Goal: Task Accomplishment & Management: Manage account settings

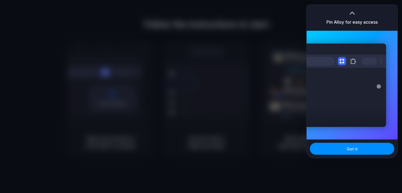
click at [374, 9] on div "Pin Alloy for easy access" at bounding box center [352, 18] width 91 height 26
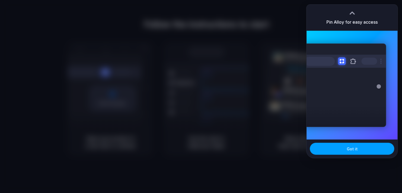
click at [341, 147] on button "Got it" at bounding box center [352, 148] width 84 height 12
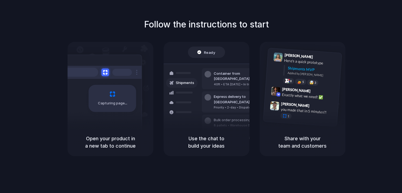
click at [207, 50] on span "Ready" at bounding box center [209, 51] width 11 height 5
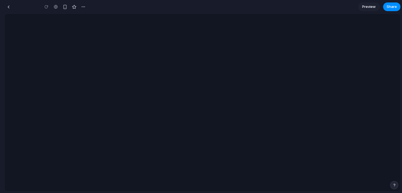
type input "**********"
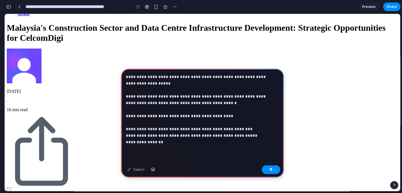
scroll to position [583, 0]
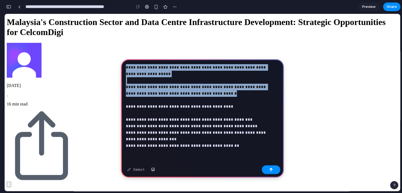
drag, startPoint x: 237, startPoint y: 94, endPoint x: 121, endPoint y: 64, distance: 120.3
click at [121, 64] on div "**********" at bounding box center [202, 119] width 163 height 120
copy p "**********"
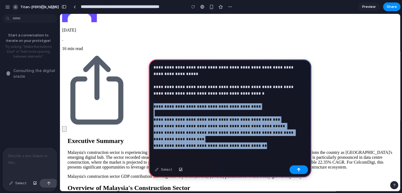
drag, startPoint x: 153, startPoint y: 108, endPoint x: 284, endPoint y: 145, distance: 135.6
click at [284, 145] on div "**********" at bounding box center [230, 119] width 163 height 120
copy p "**********"
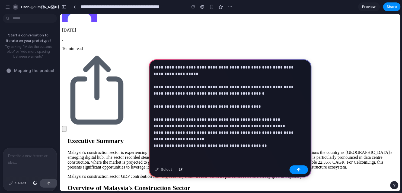
click at [212, 155] on p "**********" at bounding box center [229, 113] width 151 height 98
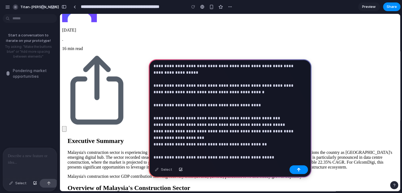
scroll to position [31, 0]
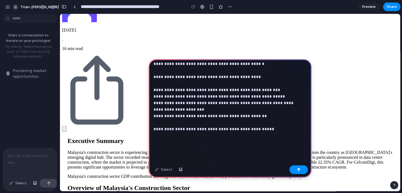
click at [264, 140] on p "**********" at bounding box center [229, 89] width 151 height 111
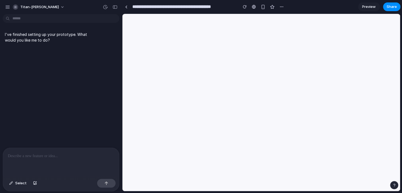
scroll to position [0, 0]
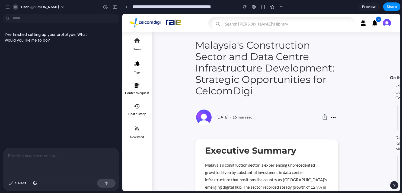
click at [71, 154] on p at bounding box center [61, 156] width 106 height 7
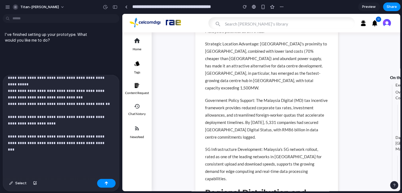
scroll to position [90, 0]
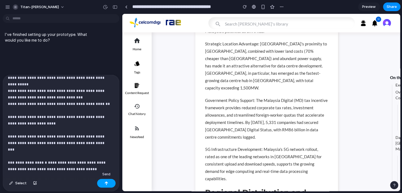
click at [112, 186] on button "button" at bounding box center [106, 183] width 18 height 9
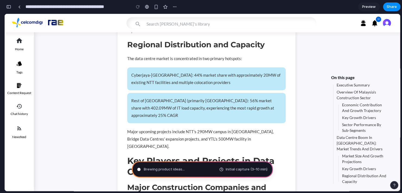
scroll to position [251, 0]
type input "**********"
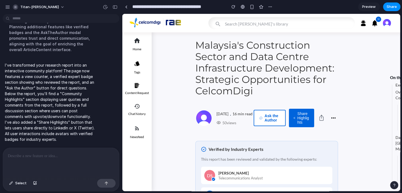
scroll to position [25, 0]
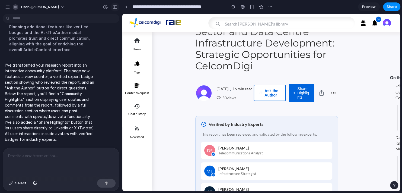
click at [116, 5] on div "button" at bounding box center [115, 7] width 5 height 4
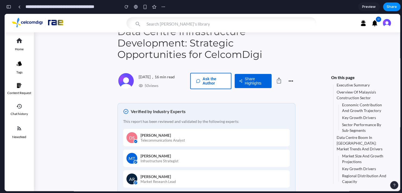
scroll to position [555, 0]
click at [253, 83] on button "Share Highlights" at bounding box center [253, 81] width 37 height 14
click at [208, 84] on div at bounding box center [203, 102] width 396 height 177
click at [214, 81] on button "Ask the Author" at bounding box center [210, 81] width 41 height 16
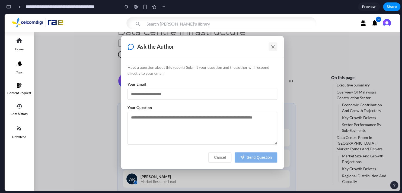
click at [275, 45] on icon at bounding box center [272, 46] width 5 height 5
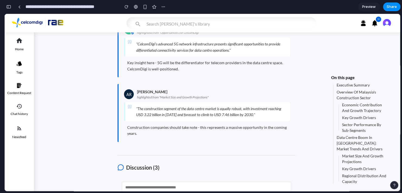
scroll to position [4551, 0]
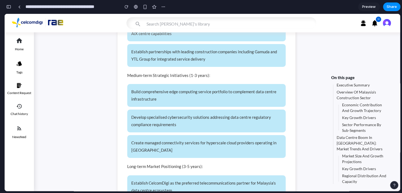
scroll to position [3863, 0]
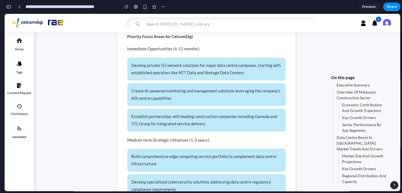
drag, startPoint x: 127, startPoint y: 139, endPoint x: 205, endPoint y: 147, distance: 78.9
drag, startPoint x: 205, startPoint y: 147, endPoint x: 181, endPoint y: 144, distance: 24.4
drag, startPoint x: 181, startPoint y: 144, endPoint x: 142, endPoint y: 133, distance: 40.6
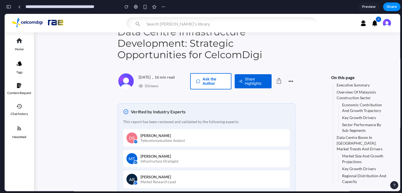
scroll to position [0, 0]
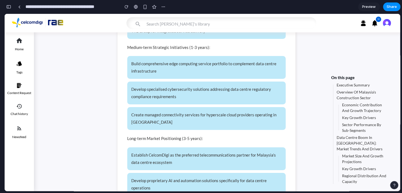
scroll to position [3939, 0]
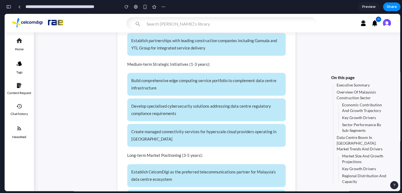
drag, startPoint x: 405, startPoint y: 173, endPoint x: 400, endPoint y: 157, distance: 16.2
click at [360, 84] on link "Executive Summary" at bounding box center [353, 84] width 33 height 5
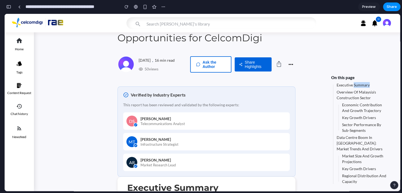
scroll to position [41, 0]
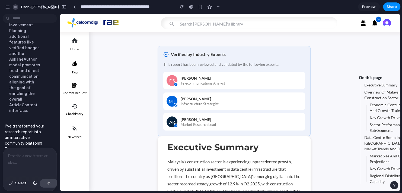
scroll to position [84, 0]
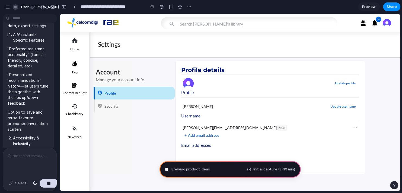
scroll to position [824, 0]
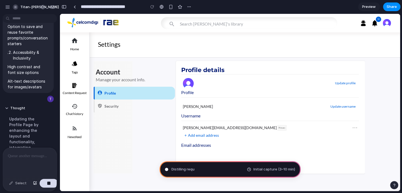
type input "**********"
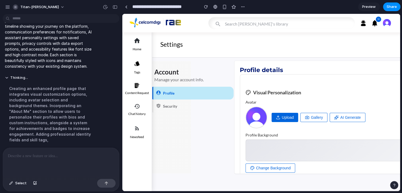
scroll to position [3, 0]
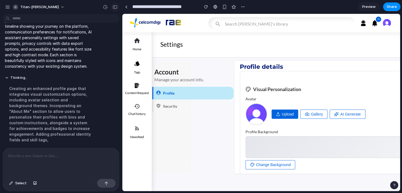
click at [113, 9] on button "button" at bounding box center [115, 7] width 9 height 9
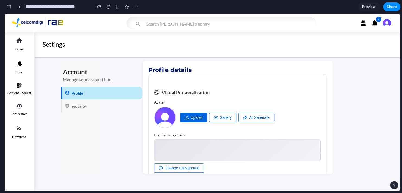
scroll to position [52, 0]
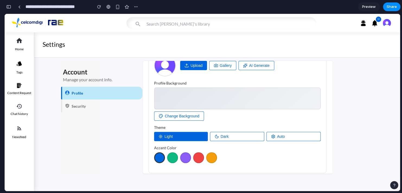
click at [196, 65] on button "Upload" at bounding box center [193, 65] width 27 height 9
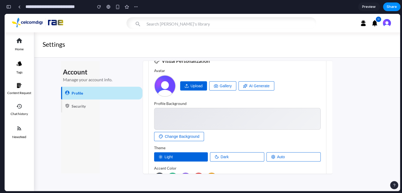
click at [244, 85] on icon at bounding box center [245, 86] width 4 height 4
click at [230, 86] on button "Gallery" at bounding box center [222, 85] width 27 height 9
drag, startPoint x: 187, startPoint y: 141, endPoint x: 193, endPoint y: 134, distance: 9.5
click at [193, 134] on div "Visual Personalization Avatar Upload Gallery AI Generate Profile Background Cha…" at bounding box center [237, 118] width 178 height 151
click at [193, 134] on button "Change Background" at bounding box center [179, 136] width 50 height 9
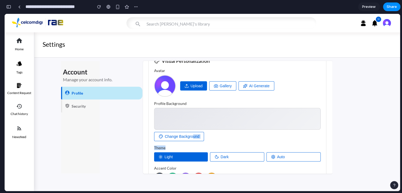
click at [223, 153] on button "Dark" at bounding box center [237, 156] width 54 height 9
click at [271, 154] on icon at bounding box center [273, 156] width 4 height 4
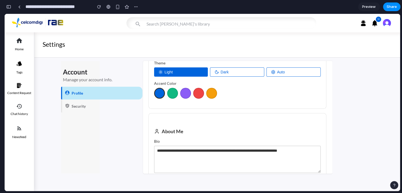
scroll to position [119, 0]
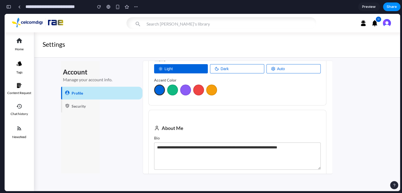
click at [198, 89] on div at bounding box center [198, 89] width 11 height 11
click at [207, 90] on div at bounding box center [211, 89] width 11 height 11
click at [207, 160] on textarea "**********" at bounding box center [237, 155] width 167 height 27
type textarea "**********"
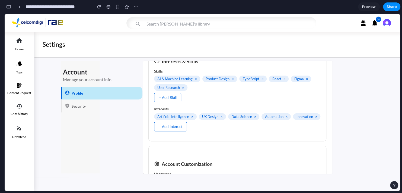
scroll to position [563, 0]
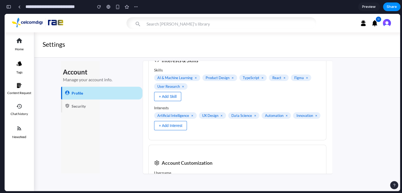
click at [163, 96] on button "+ Add Skill" at bounding box center [167, 96] width 27 height 9
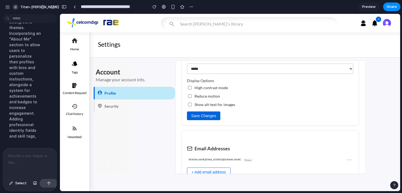
scroll to position [1429, 0]
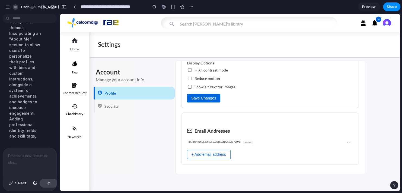
click at [75, 40] on icon "button" at bounding box center [75, 40] width 6 height 5
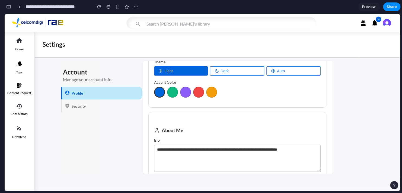
scroll to position [119, 0]
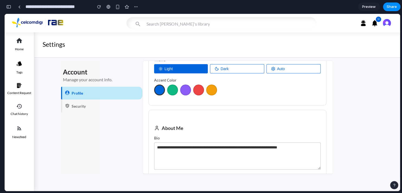
click at [328, 109] on div "**********" at bounding box center [238, 117] width 190 height 113
click at [118, 5] on div "button" at bounding box center [117, 7] width 5 height 5
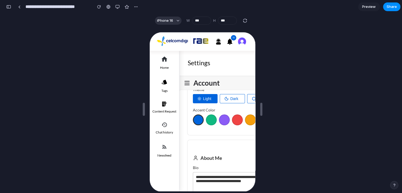
scroll to position [126, 0]
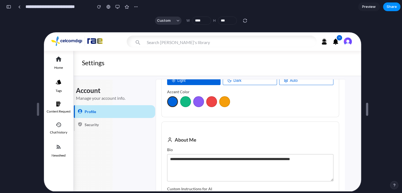
type input "****"
drag, startPoint x: 261, startPoint y: 110, endPoint x: 367, endPoint y: 123, distance: 106.9
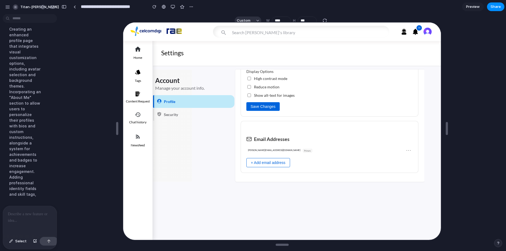
scroll to position [0, 0]
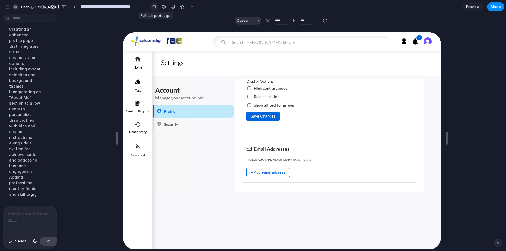
click at [153, 8] on div "button" at bounding box center [155, 7] width 4 height 4
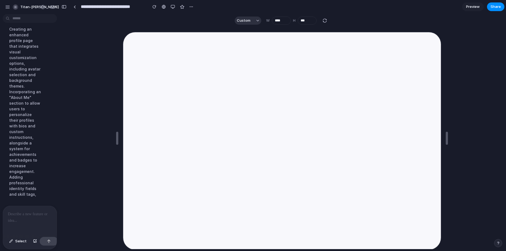
click at [63, 7] on div "button" at bounding box center [64, 7] width 5 height 4
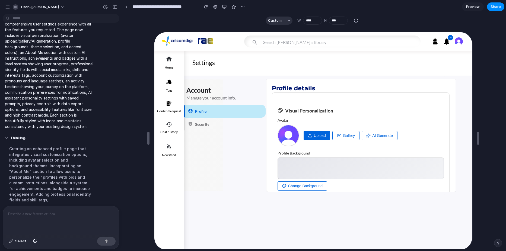
scroll to position [512, 0]
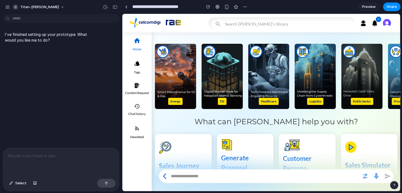
click at [62, 159] on div at bounding box center [61, 162] width 116 height 29
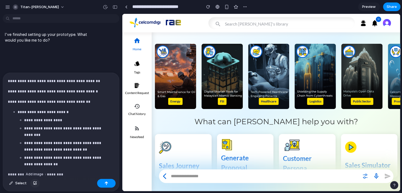
click at [33, 185] on button "button" at bounding box center [34, 183] width 9 height 9
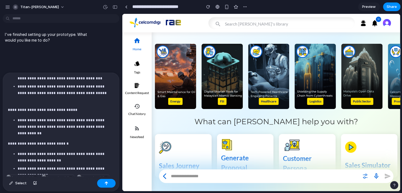
scroll to position [476, 0]
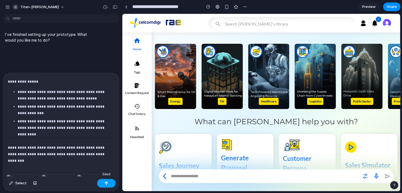
click at [106, 181] on button "button" at bounding box center [106, 183] width 18 height 9
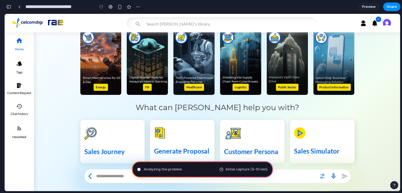
scroll to position [15, 0]
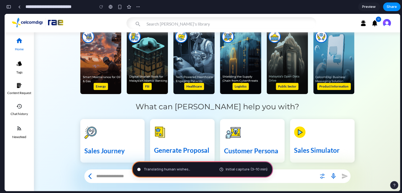
click at [80, 145] on div "Sales Journey" at bounding box center [112, 140] width 65 height 43
click at [192, 173] on div "Untangling pos Initial capture (3–10 min)" at bounding box center [202, 169] width 141 height 16
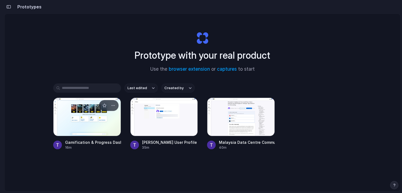
click at [73, 127] on div at bounding box center [87, 116] width 68 height 39
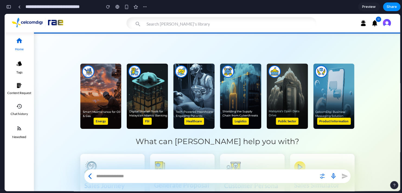
click at [218, 34] on div "Energy FSI Healthcare Logistics Public Sector Product Information What can Rae …" at bounding box center [203, 122] width 396 height 177
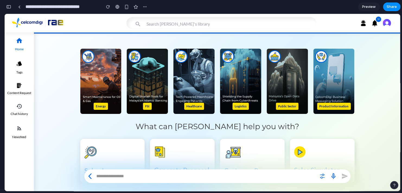
scroll to position [20, 0]
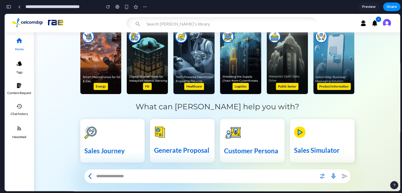
click at [389, 24] on button "button" at bounding box center [387, 23] width 12 height 12
click at [108, 8] on div "button" at bounding box center [108, 7] width 4 height 4
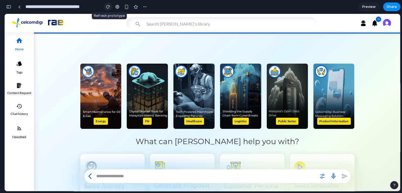
scroll to position [0, 0]
click at [133, 34] on div "Home 🏆 My Progress" at bounding box center [203, 24] width 396 height 20
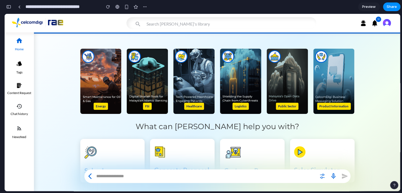
scroll to position [20, 0]
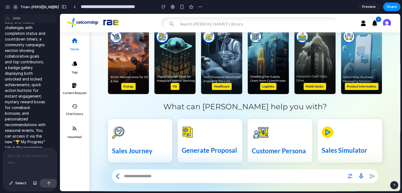
click at [23, 158] on div at bounding box center [30, 162] width 54 height 29
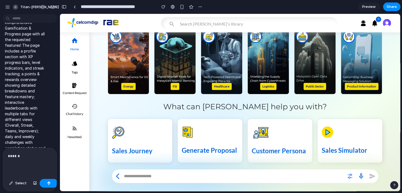
scroll to position [1040, 0]
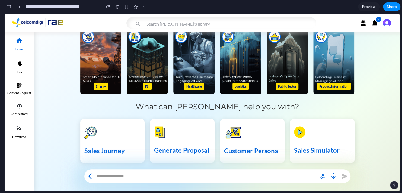
drag, startPoint x: 27, startPoint y: 129, endPoint x: 4, endPoint y: 64, distance: 69.1
click at [4, 64] on div "titan-rex I've finished setting up your prototype. What would you like me to do…" at bounding box center [201, 96] width 402 height 193
drag, startPoint x: 4, startPoint y: 64, endPoint x: 8, endPoint y: 6, distance: 57.4
click at [8, 6] on div "button" at bounding box center [8, 7] width 5 height 4
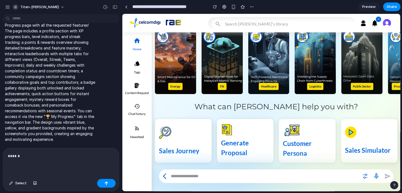
scroll to position [820, 0]
click at [53, 156] on p "******" at bounding box center [60, 156] width 104 height 7
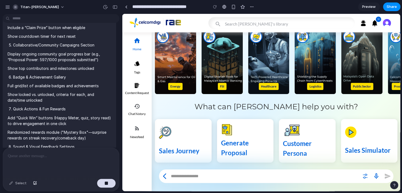
scroll to position [942, 0]
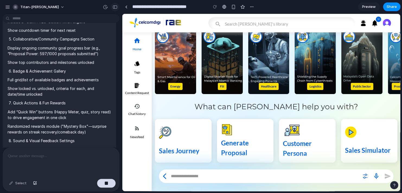
click at [113, 5] on div "button" at bounding box center [115, 7] width 5 height 4
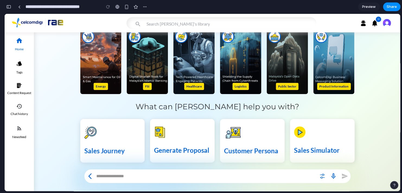
scroll to position [2674, 0]
click at [12, 8] on button "button" at bounding box center [8, 6] width 9 height 9
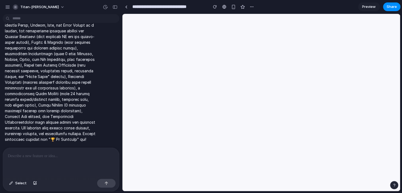
scroll to position [0, 0]
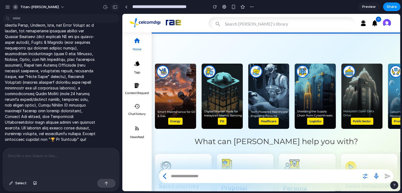
click at [114, 10] on button "button" at bounding box center [115, 7] width 9 height 9
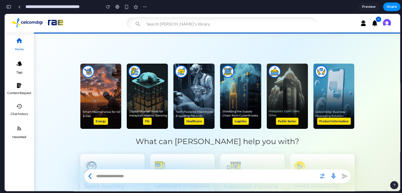
click at [196, 34] on div "Energy FSI Healthcare Logistics Public Sector Product Information What can Rae …" at bounding box center [203, 122] width 396 height 177
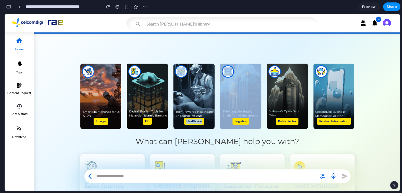
drag, startPoint x: 196, startPoint y: 34, endPoint x: 240, endPoint y: 110, distance: 87.4
click at [240, 110] on div "Energy FSI Healthcare Logistics Public Sector Product Information What can Rae …" at bounding box center [203, 122] width 396 height 177
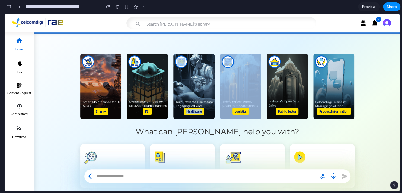
scroll to position [15, 0]
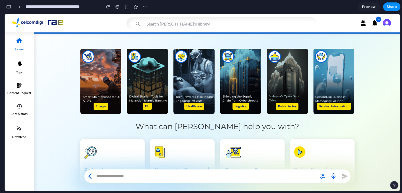
click at [354, 144] on div "Sales Journey Generate Proposal Customer Persona Sales Simulator" at bounding box center [218, 160] width 280 height 49
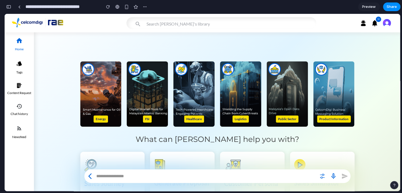
scroll to position [0, 0]
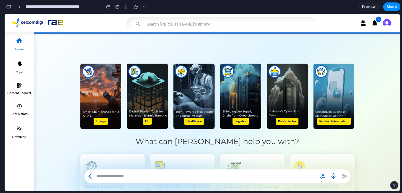
click at [327, 32] on div "Search Rae's library 16" at bounding box center [203, 23] width 396 height 18
click at [11, 7] on div "button" at bounding box center [8, 7] width 5 height 4
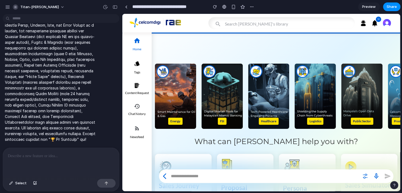
scroll to position [1673, 0]
click at [55, 171] on div at bounding box center [60, 162] width 114 height 29
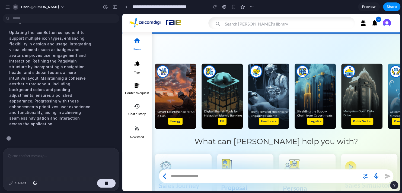
scroll to position [1728, 0]
drag, startPoint x: 93, startPoint y: 129, endPoint x: 75, endPoint y: 162, distance: 37.6
click at [75, 162] on div "I've finished setting up your prototype. What would you like me to do? Create a…" at bounding box center [61, 104] width 122 height 176
click at [77, 180] on div "Select" at bounding box center [61, 183] width 116 height 14
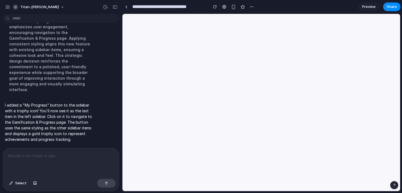
scroll to position [0, 0]
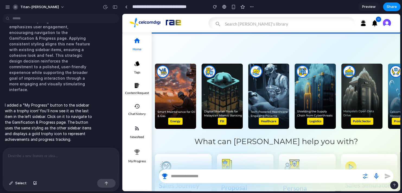
click at [133, 151] on button "button" at bounding box center [137, 152] width 14 height 14
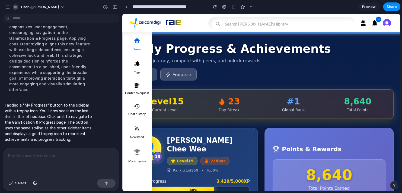
click at [138, 152] on icon "button" at bounding box center [137, 151] width 7 height 7
click at [115, 9] on button "button" at bounding box center [115, 7] width 9 height 9
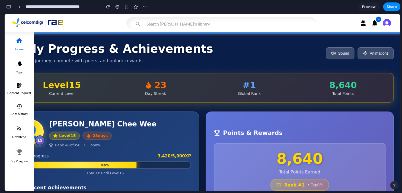
click at [338, 54] on span "Sound" at bounding box center [343, 53] width 11 height 4
click at [366, 53] on button "Animations" at bounding box center [376, 53] width 36 height 12
drag, startPoint x: 340, startPoint y: 52, endPoint x: 354, endPoint y: 51, distance: 13.3
click at [340, 51] on span "Sound" at bounding box center [343, 53] width 11 height 4
drag, startPoint x: 377, startPoint y: 51, endPoint x: 355, endPoint y: 58, distance: 22.6
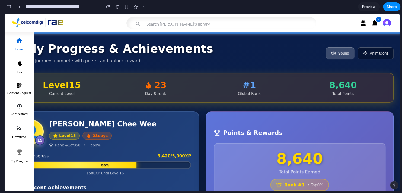
click at [377, 51] on button "Animations" at bounding box center [376, 53] width 36 height 12
click at [73, 45] on h1 "My Progress & Achievements" at bounding box center [112, 48] width 202 height 13
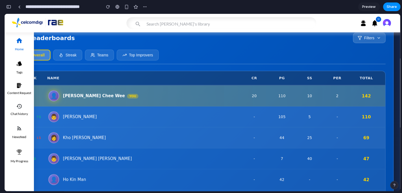
scroll to position [407, 0]
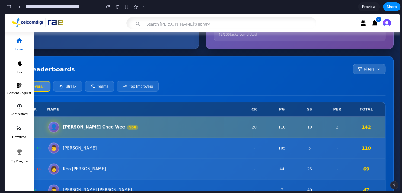
click at [146, 72] on div "Leaderboards Filters Overall Streak Teams Top Improvers Rank Name CR PG SS PER …" at bounding box center [202, 184] width 383 height 256
click at [69, 91] on button "Streak" at bounding box center [67, 86] width 29 height 11
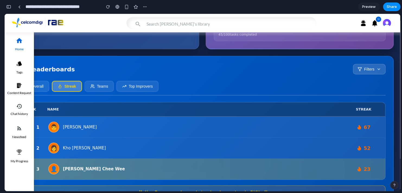
click at [100, 91] on button "Teams" at bounding box center [99, 86] width 29 height 11
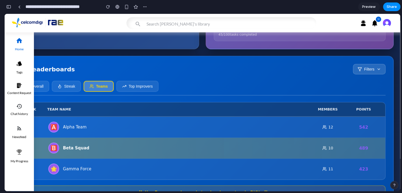
scroll to position [461, 0]
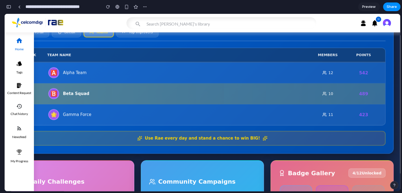
click at [139, 39] on div "Leaderboards Filters Overall Streak Teams Top Improvers Rank Team Name Members …" at bounding box center [202, 77] width 383 height 152
click at [137, 37] on button "Top Improvers" at bounding box center [137, 31] width 42 height 11
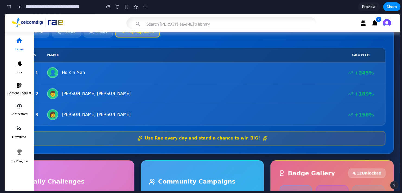
click at [15, 41] on button "button" at bounding box center [19, 40] width 12 height 12
click at [54, 24] on img at bounding box center [38, 22] width 52 height 17
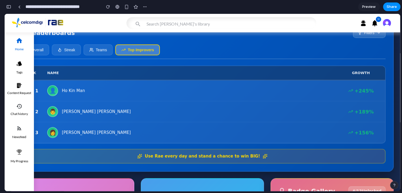
scroll to position [434, 0]
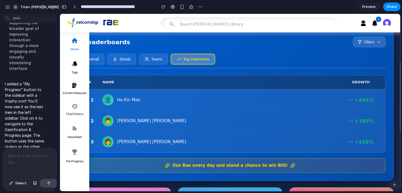
click at [20, 157] on p at bounding box center [29, 156] width 42 height 7
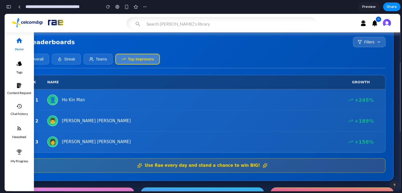
click at [71, 147] on div "👩 Jessie Lau Shee Jie" at bounding box center [192, 141] width 291 height 11
click at [20, 148] on icon "button" at bounding box center [19, 151] width 7 height 7
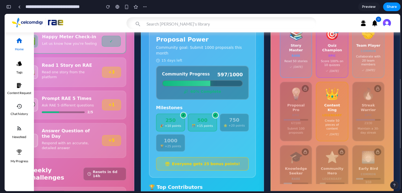
scroll to position [597, 0]
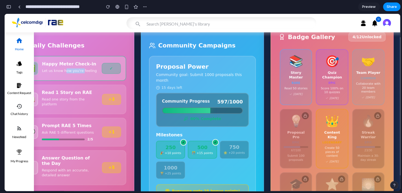
drag, startPoint x: 62, startPoint y: 87, endPoint x: 92, endPoint y: 87, distance: 30.1
click at [90, 73] on p "Let us know how you're feeling" at bounding box center [70, 70] width 56 height 5
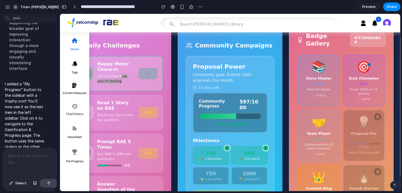
click at [35, 155] on p at bounding box center [29, 156] width 42 height 7
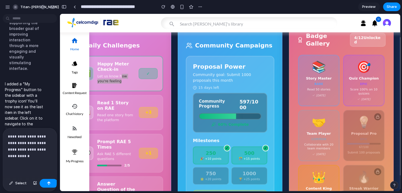
scroll to position [3258, 0]
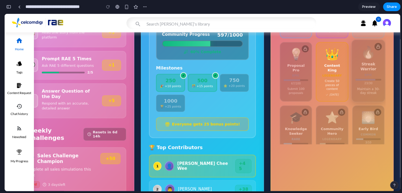
scroll to position [651, 0]
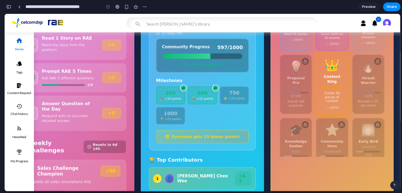
click at [332, 93] on div "👑 Content King legendary Create 50 pieces of content Sep 28" at bounding box center [332, 83] width 34 height 63
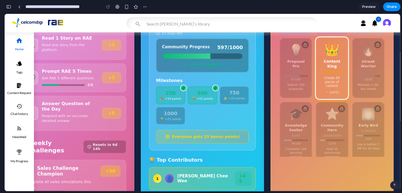
scroll to position [0, 0]
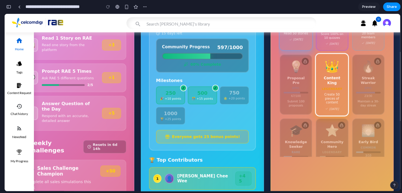
click at [293, 51] on div "📚 Story Master rare Read 50 stories Sep 15" at bounding box center [296, 21] width 34 height 59
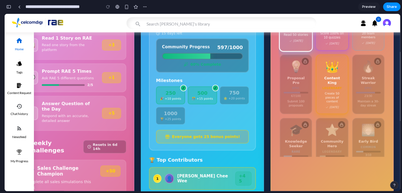
click at [332, 45] on div "Sep 20" at bounding box center [332, 43] width 26 height 3
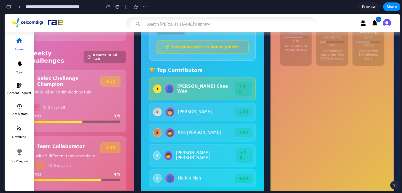
scroll to position [787, 0]
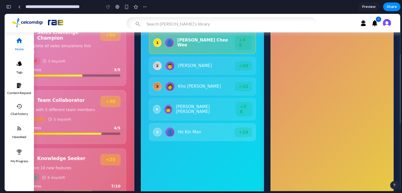
click at [212, 141] on div "5 👤 Ho Kin Man + 24" at bounding box center [202, 132] width 107 height 18
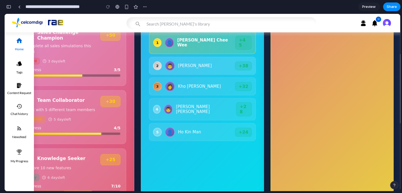
click at [179, 75] on div "2 👨 Sanddy Ngu + 38" at bounding box center [202, 66] width 107 height 18
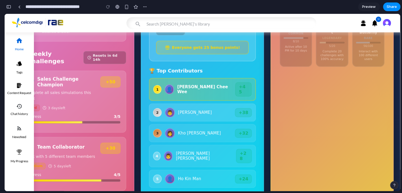
scroll to position [706, 0]
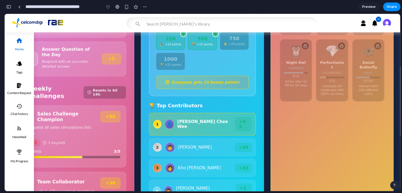
click at [194, 89] on div "Everyone gets 25 bonus points!" at bounding box center [202, 82] width 93 height 14
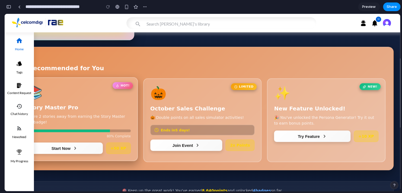
scroll to position [1219, 0]
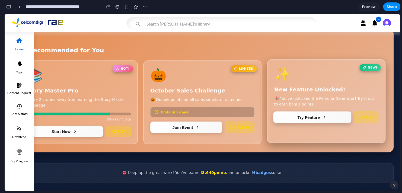
click at [306, 116] on button "Try Feature" at bounding box center [313, 117] width 78 height 12
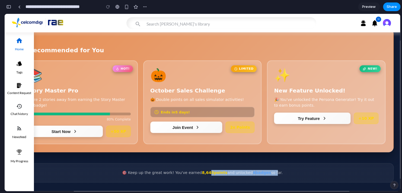
drag, startPoint x: 220, startPoint y: 171, endPoint x: 269, endPoint y: 172, distance: 48.9
click at [269, 172] on p "🎯 Keep up the great work! You've earned 8,640 points and unlocked 4 badges so f…" at bounding box center [202, 173] width 369 height 6
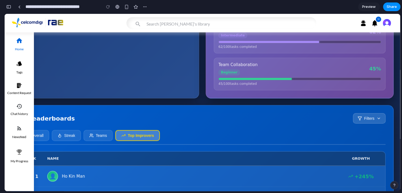
scroll to position [407, 0]
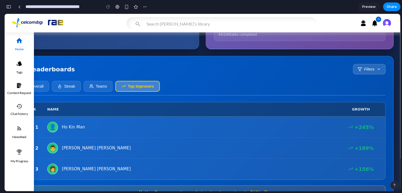
click at [62, 91] on button "Streak" at bounding box center [66, 86] width 29 height 11
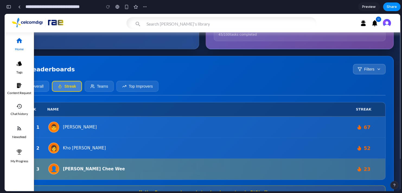
click at [42, 91] on button "Overall" at bounding box center [34, 86] width 30 height 11
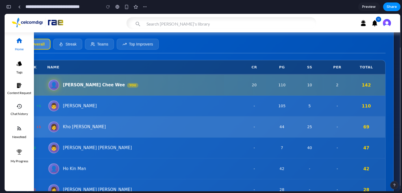
scroll to position [461, 0]
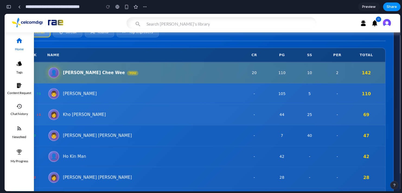
click at [70, 37] on button "Streak" at bounding box center [67, 31] width 29 height 11
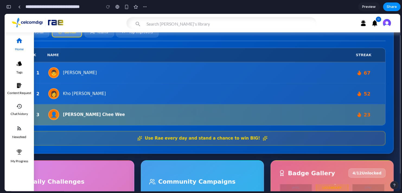
click at [91, 34] on icon at bounding box center [92, 32] width 4 height 4
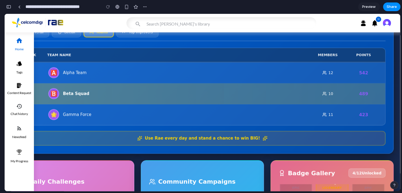
click at [59, 34] on icon at bounding box center [60, 32] width 4 height 4
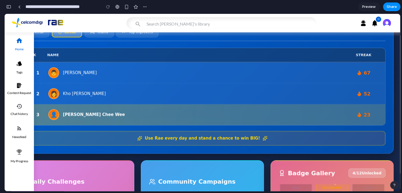
click at [96, 37] on button "Teams" at bounding box center [99, 31] width 29 height 11
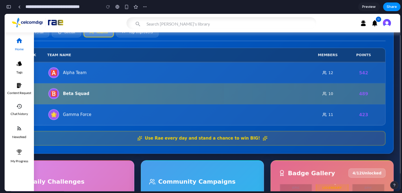
click at [130, 37] on button "Top Improvers" at bounding box center [137, 31] width 42 height 11
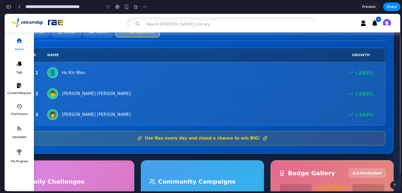
click at [39, 37] on button "Overall" at bounding box center [34, 31] width 30 height 11
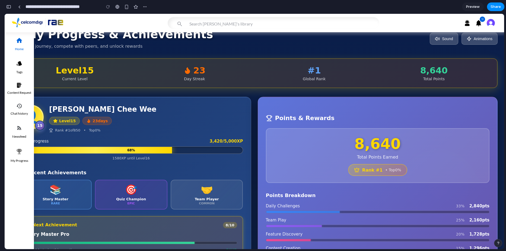
scroll to position [27, 0]
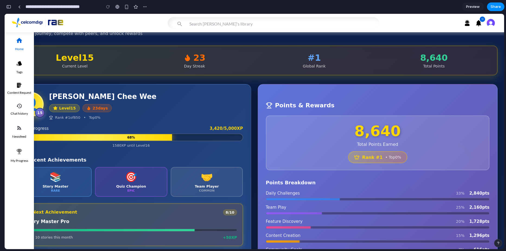
click at [100, 110] on span "23 days" at bounding box center [100, 108] width 15 height 4
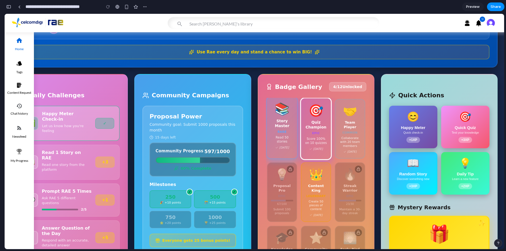
scroll to position [651, 0]
click at [353, 92] on div "4 / 12 Unlocked" at bounding box center [347, 86] width 37 height 9
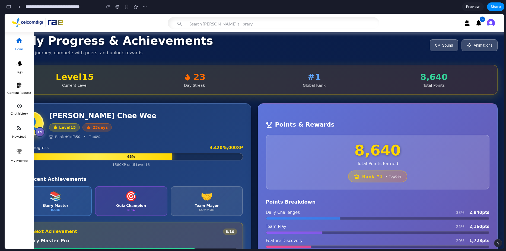
scroll to position [0, 0]
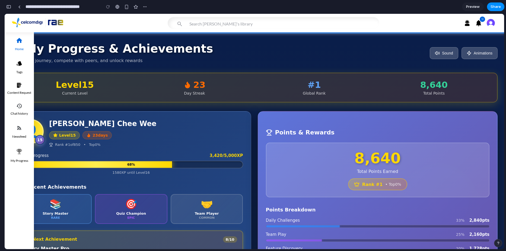
click at [402, 53] on icon at bounding box center [469, 53] width 5 height 5
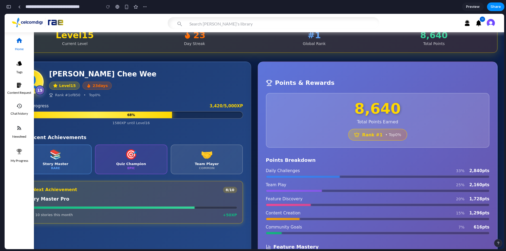
scroll to position [81, 0]
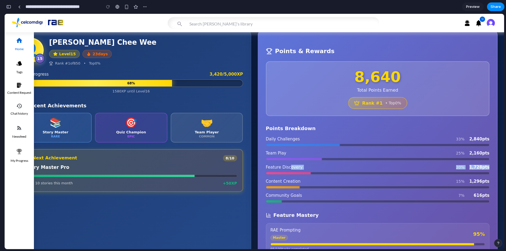
click at [287, 175] on div "Feature Discovery 20 % 1,728 pts" at bounding box center [378, 170] width 224 height 10
drag, startPoint x: 287, startPoint y: 177, endPoint x: 241, endPoint y: 150, distance: 53.2
click at [241, 150] on div "👤 15 Kevin Chat Chee Wee Level 15 23 days Rank # 1 of 850 • Top 0 % Level Progr…" at bounding box center [131, 202] width 240 height 345
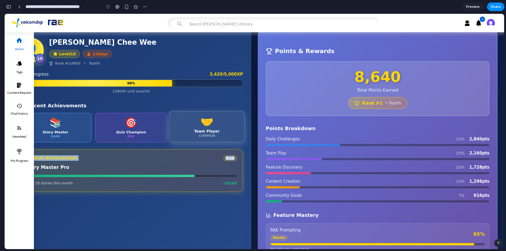
drag, startPoint x: 241, startPoint y: 150, endPoint x: 214, endPoint y: 143, distance: 27.3
click at [214, 138] on div "common" at bounding box center [206, 136] width 67 height 4
click at [169, 139] on div "🤝 Team Player common" at bounding box center [207, 126] width 76 height 31
click at [149, 136] on div "🎯 Quiz Champion epic" at bounding box center [131, 128] width 72 height 30
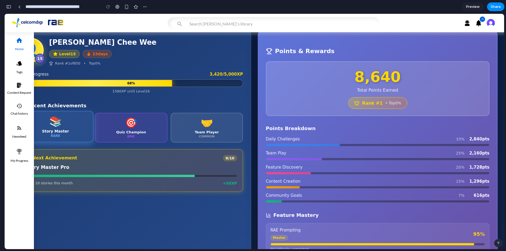
click at [84, 134] on div "Story Master" at bounding box center [55, 131] width 67 height 4
drag, startPoint x: 57, startPoint y: 143, endPoint x: 58, endPoint y: 146, distance: 2.8
click at [58, 138] on div "rare" at bounding box center [55, 136] width 67 height 4
drag, startPoint x: 88, startPoint y: 175, endPoint x: 106, endPoint y: 174, distance: 18.5
click at [89, 171] on p "Story Master Pro" at bounding box center [131, 167] width 212 height 7
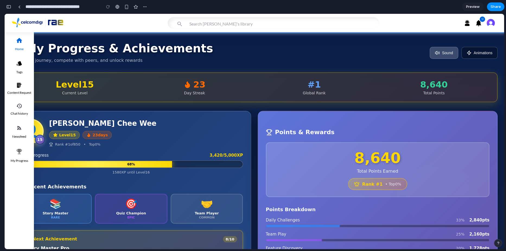
scroll to position [0, 0]
click at [402, 54] on span "Sound" at bounding box center [447, 53] width 11 height 4
click at [402, 53] on span "Animations" at bounding box center [483, 53] width 19 height 4
click at [402, 53] on button "Sound" at bounding box center [444, 53] width 28 height 12
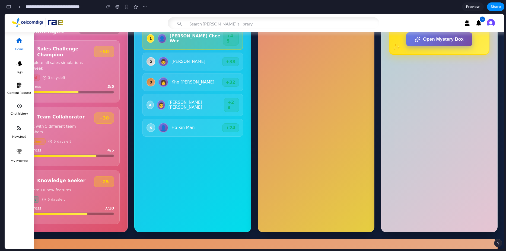
scroll to position [190, 0]
click at [9, 9] on button "button" at bounding box center [8, 6] width 9 height 9
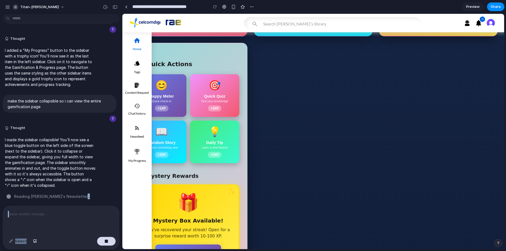
drag, startPoint x: 73, startPoint y: 199, endPoint x: -4, endPoint y: 198, distance: 76.8
click at [0, 192] on html "titan-rex I've finished setting up your prototype. What would you like me to do…" at bounding box center [253, 125] width 506 height 251
drag, startPoint x: -4, startPoint y: 198, endPoint x: 97, endPoint y: 193, distance: 100.8
click at [97, 192] on div "Reading Lenny's Newsletter" at bounding box center [63, 197] width 112 height 6
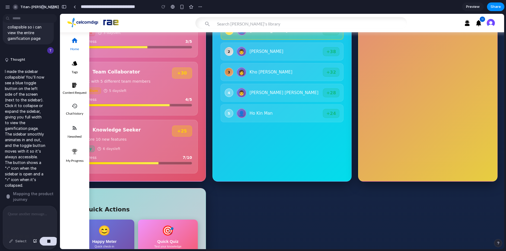
scroll to position [87, 0]
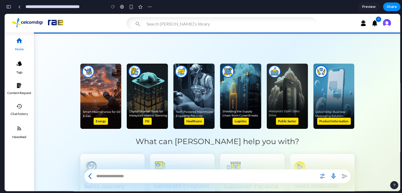
scroll to position [2667, 0]
